Goal: Information Seeking & Learning: Learn about a topic

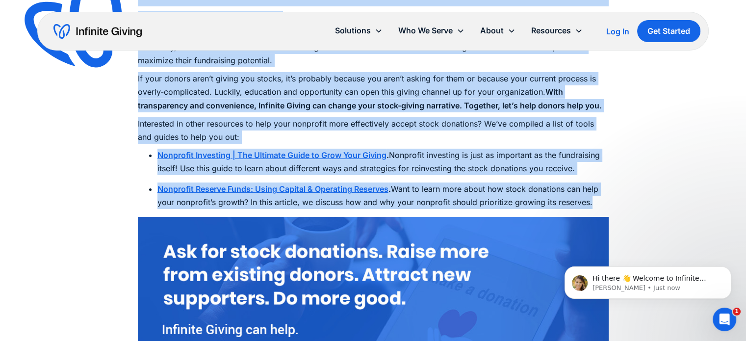
drag, startPoint x: 154, startPoint y: 125, endPoint x: 598, endPoint y: 210, distance: 451.7
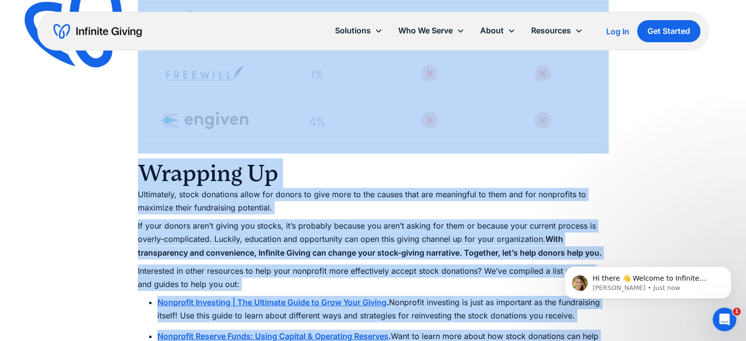
scroll to position [3376, 0]
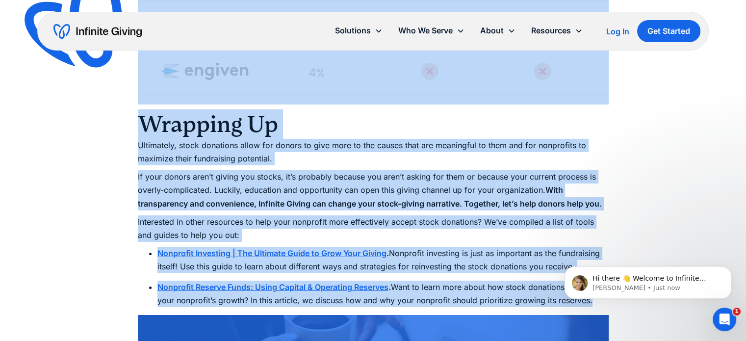
copy div "Lor ip Dolors Ametc Adipiscin: Eli Seddoeiu Temporinc Utlab Etdolorem aliqu eni…"
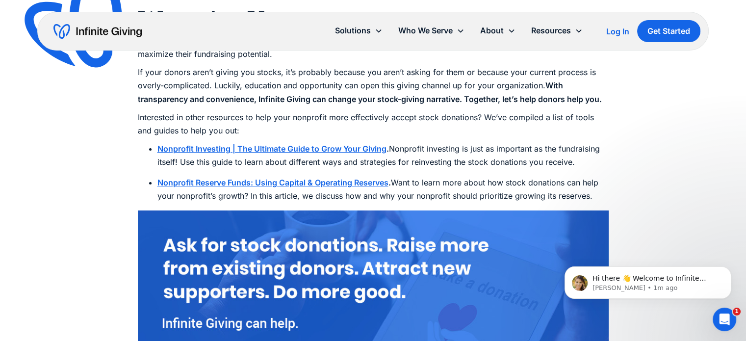
scroll to position [3401, 0]
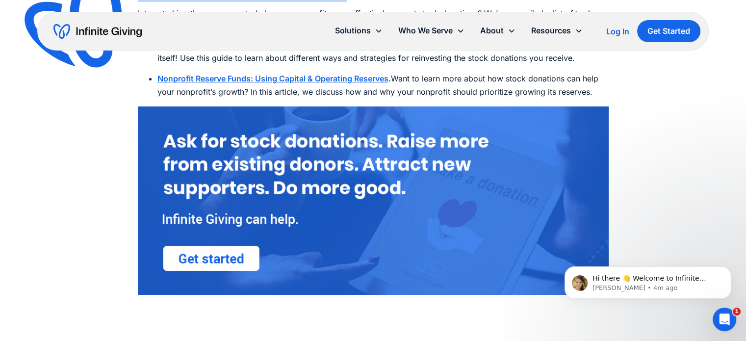
scroll to position [3549, 0]
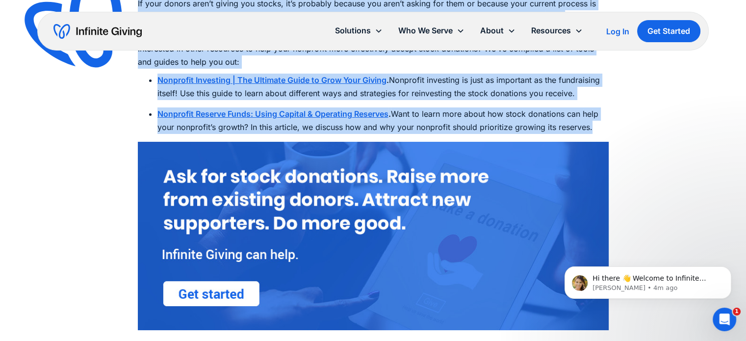
drag, startPoint x: 151, startPoint y: 130, endPoint x: 588, endPoint y: 138, distance: 437.3
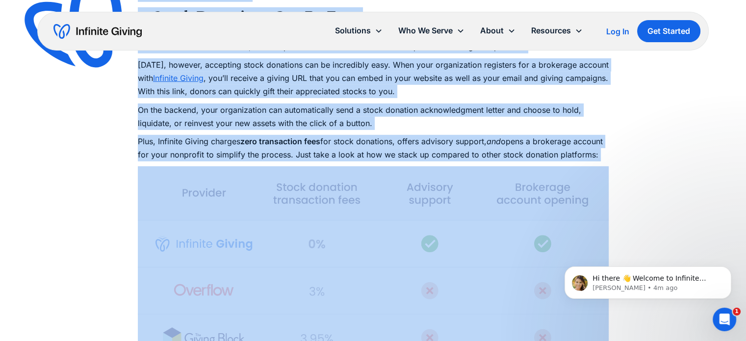
scroll to position [2961, 0]
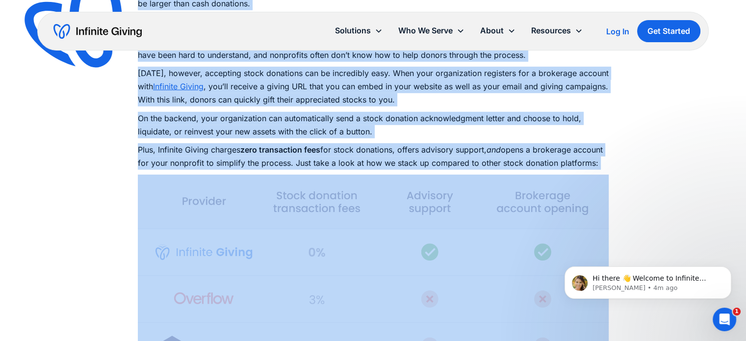
copy div "Lor ip Dolors Ametc Adipiscin: Eli Seddoeiu Temporinc Utlab Etdolorem aliqu eni…"
